Goal: Check status: Check status

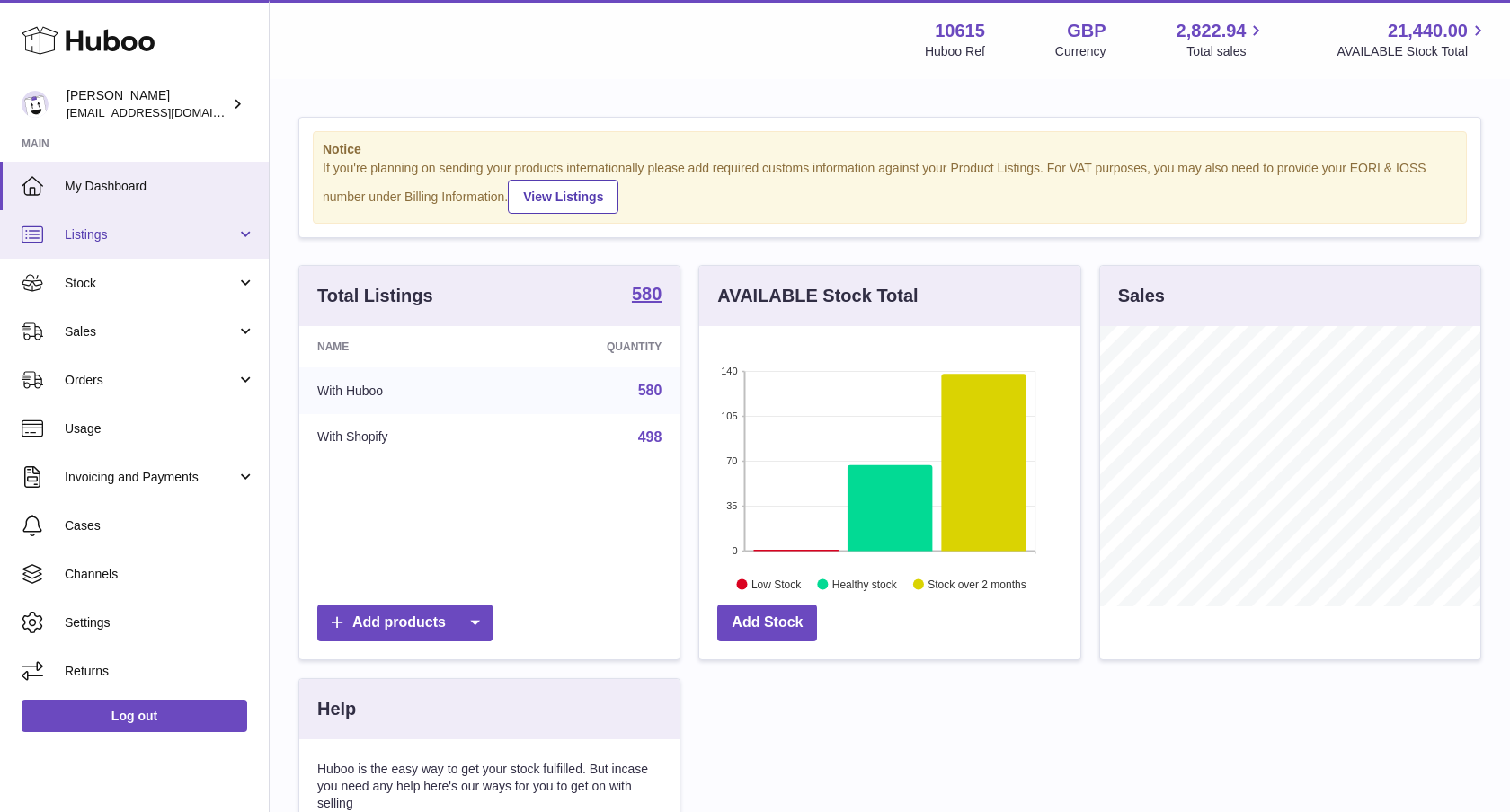
scroll to position [281, 381]
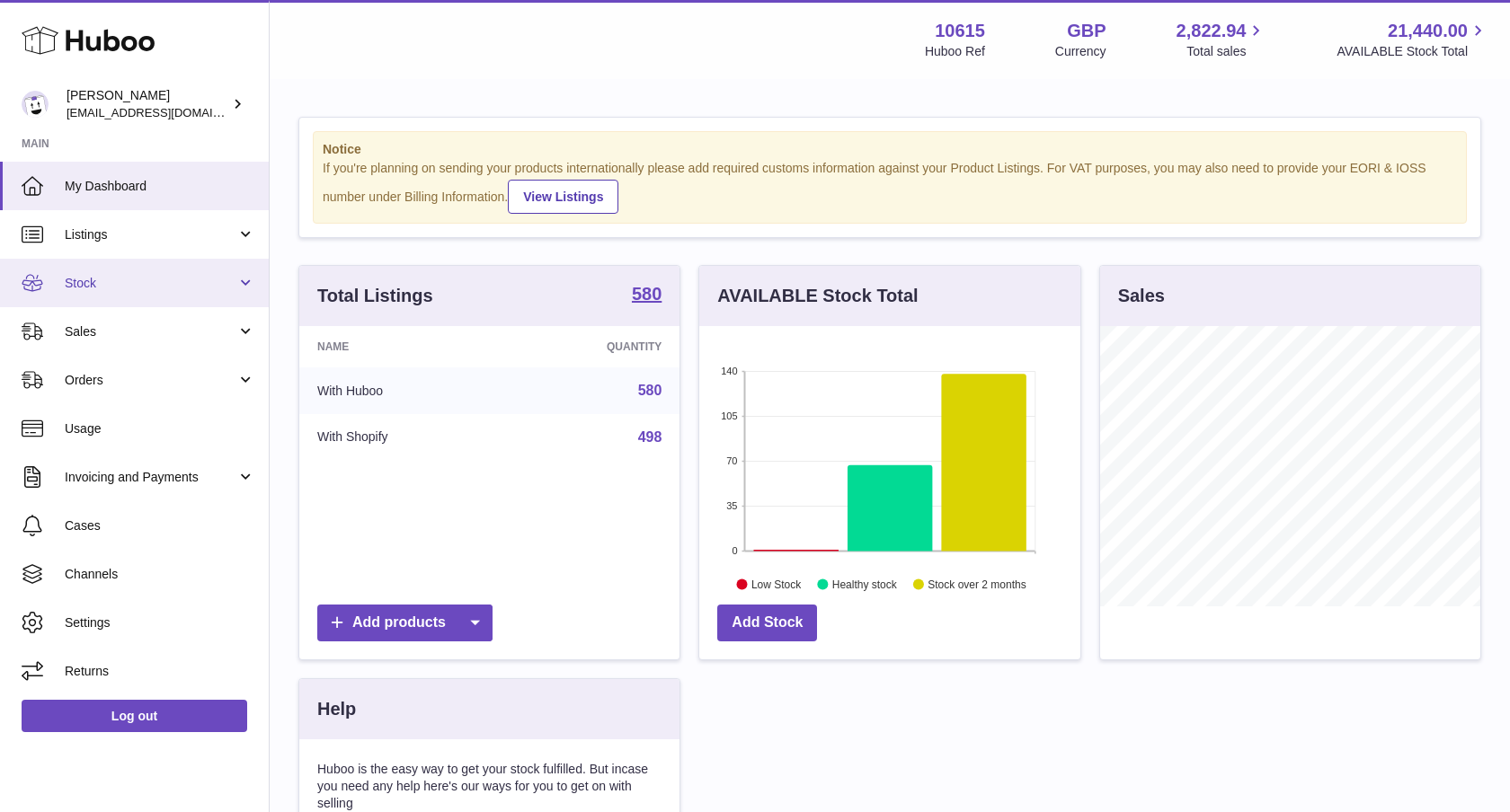
click at [97, 285] on span "Stock" at bounding box center [150, 284] width 172 height 18
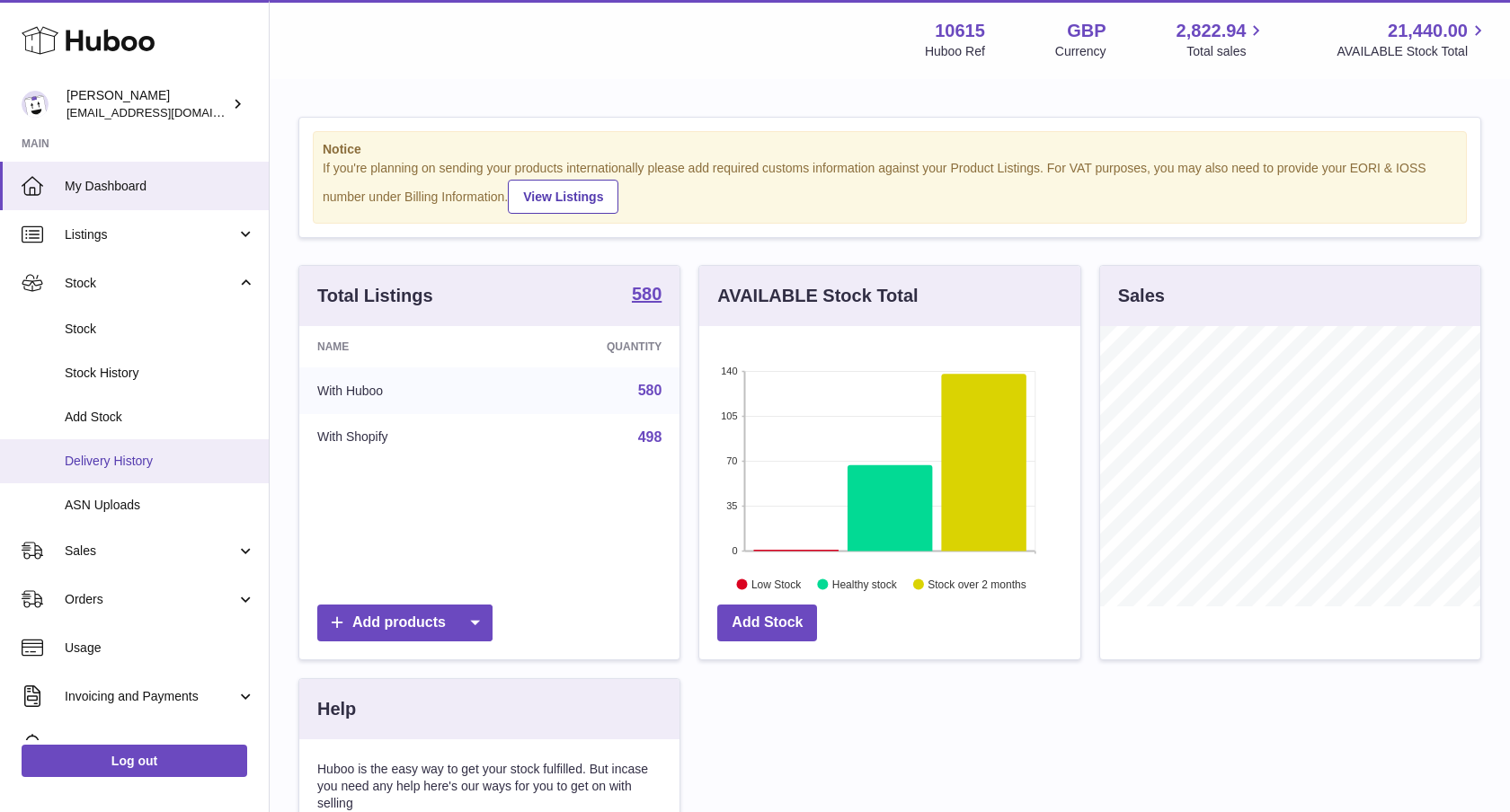
click at [96, 454] on span "Delivery History" at bounding box center [159, 462] width 190 height 18
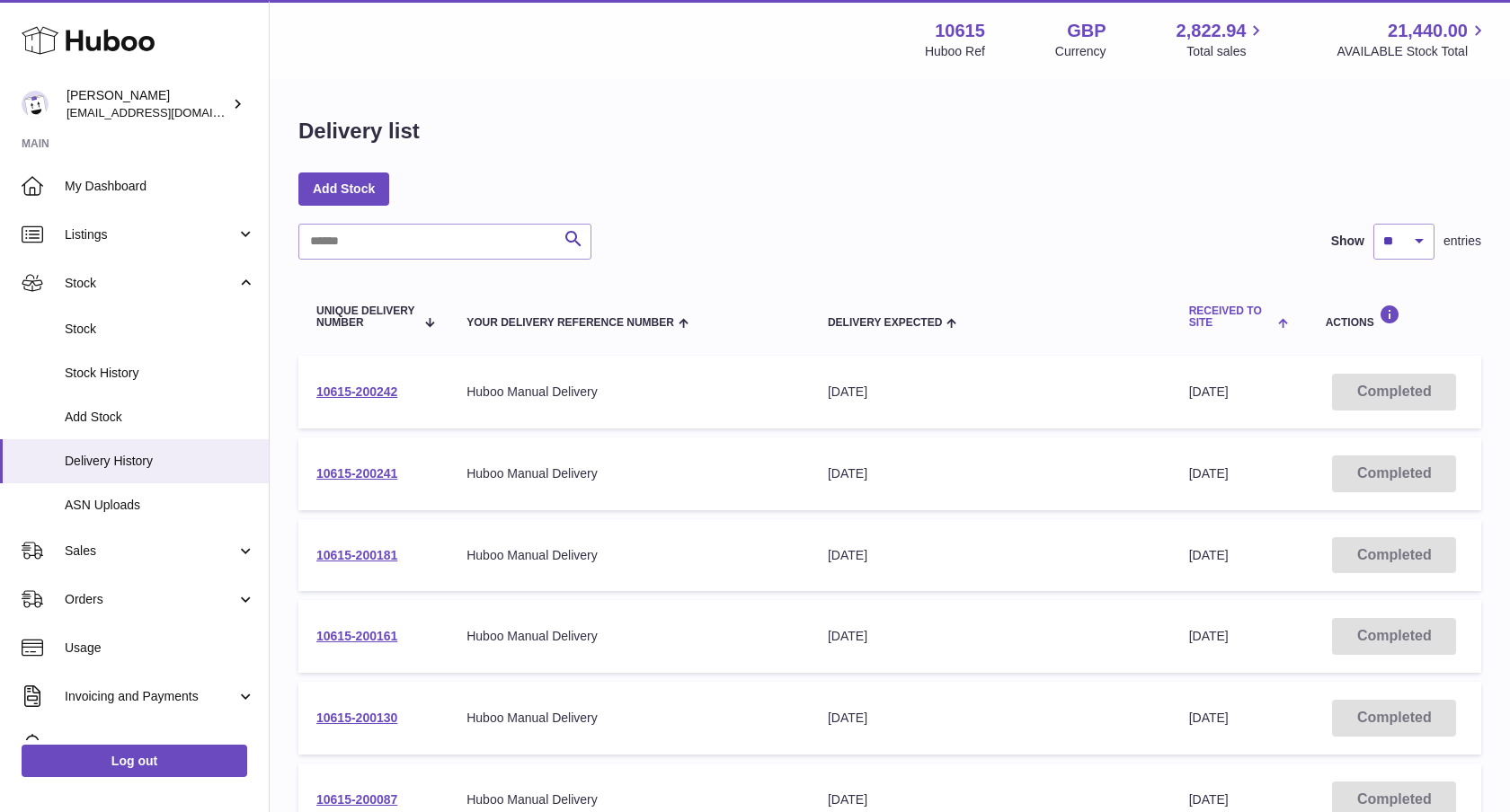
click at [1259, 320] on span "Received to Site" at bounding box center [1232, 317] width 86 height 23
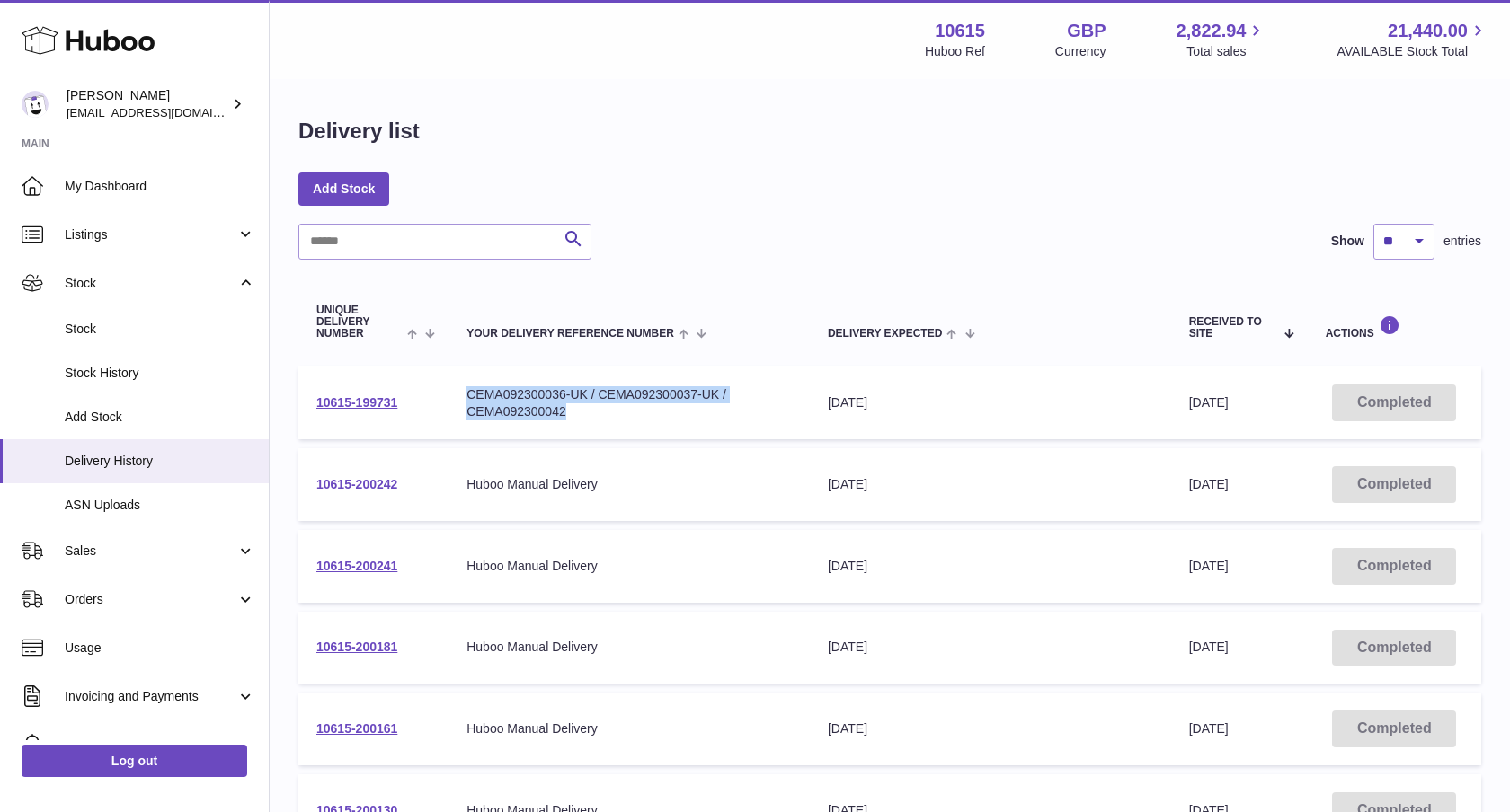
drag, startPoint x: 586, startPoint y: 414, endPoint x: 454, endPoint y: 398, distance: 133.0
click at [454, 398] on td "Your Delivery Reference Number CEMA092300036-UK / CEMA092300037-UK / CEMA092300…" at bounding box center [629, 403] width 362 height 73
copy div "CEMA092300036-UK / CEMA092300037-UK / CEMA092300042"
